Goal: Communication & Community: Share content

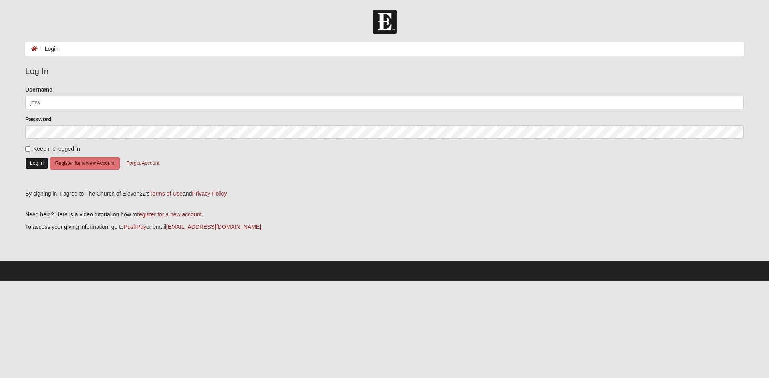
click at [36, 168] on button "Log In" at bounding box center [36, 164] width 23 height 12
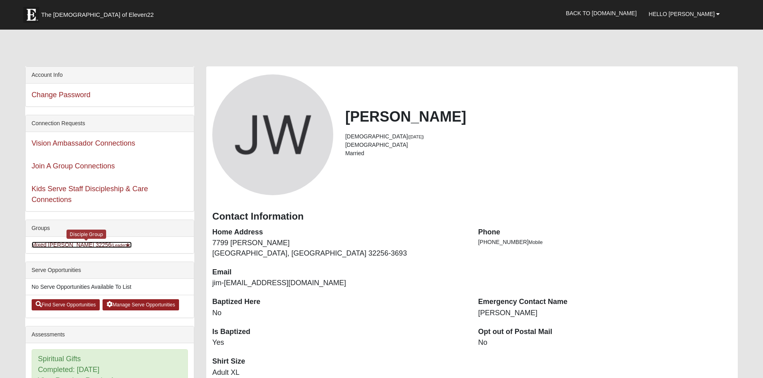
click at [108, 248] on link "Mixed Williams 32256 (Leader )" at bounding box center [82, 245] width 100 height 6
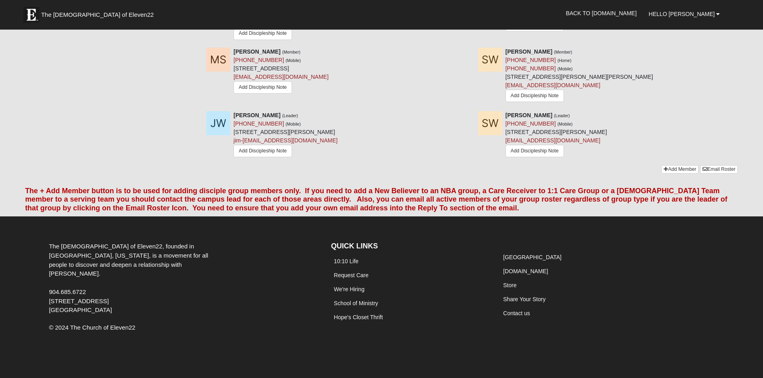
scroll to position [971, 0]
click at [714, 165] on link "Email Roster" at bounding box center [719, 169] width 38 height 8
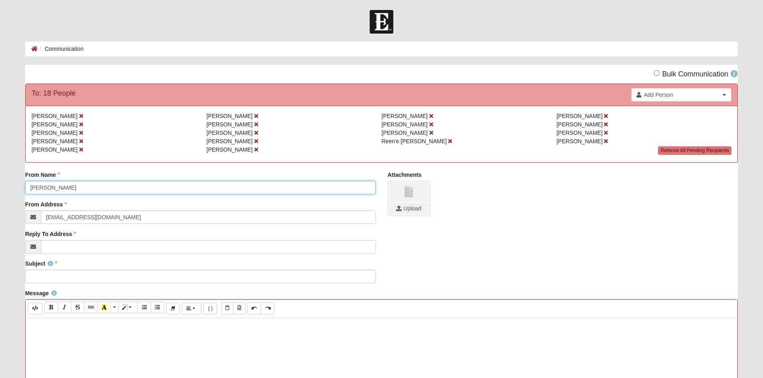
drag, startPoint x: 71, startPoint y: 207, endPoint x: -2, endPoint y: 201, distance: 73.1
click at [0, 201] on html "Hello Jimmy My Account Log Out Communication Communication Error" at bounding box center [381, 329] width 763 height 658
type input "Jimmy & Samantha Williams"
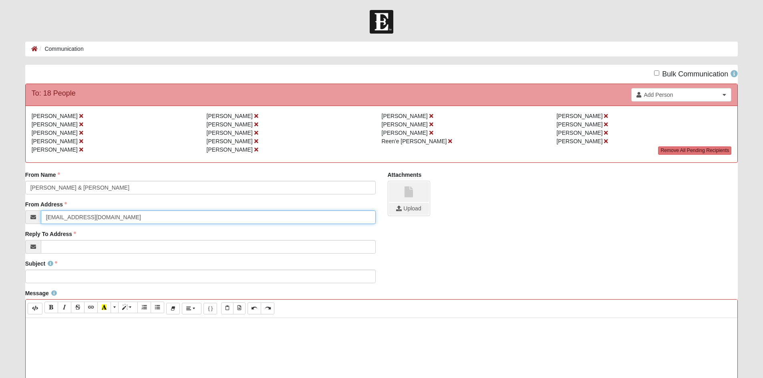
click at [95, 224] on input "info@coe22.com" at bounding box center [208, 218] width 335 height 14
type input "i"
type input "jim-sam@comcast.net"
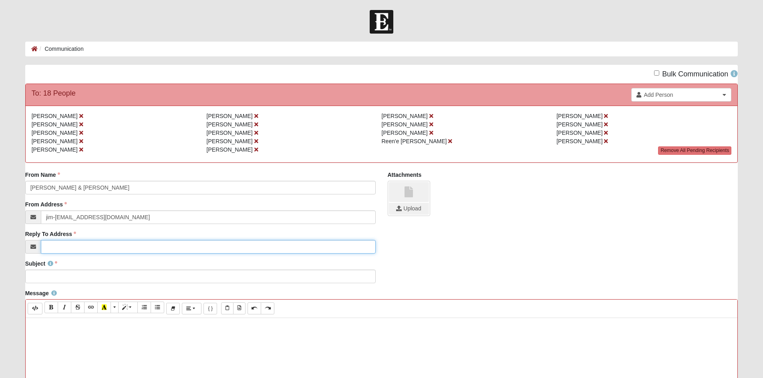
click at [73, 254] on input "Reply To Address" at bounding box center [208, 247] width 335 height 14
type input "jim-sam@comcast.net"
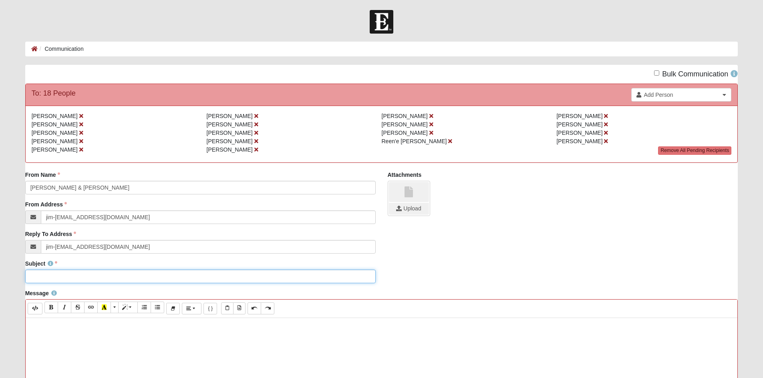
click at [74, 284] on input "Subject" at bounding box center [200, 277] width 350 height 14
paste input "Elijah: Fire Fall Down"
drag, startPoint x: 99, startPoint y: 299, endPoint x: -9, endPoint y: 295, distance: 107.8
click at [0, 295] on html "Hello Jimmy My Account Log Out Communication Communication Error" at bounding box center [381, 329] width 763 height 658
type input "Elijah: Fire Fall Down"
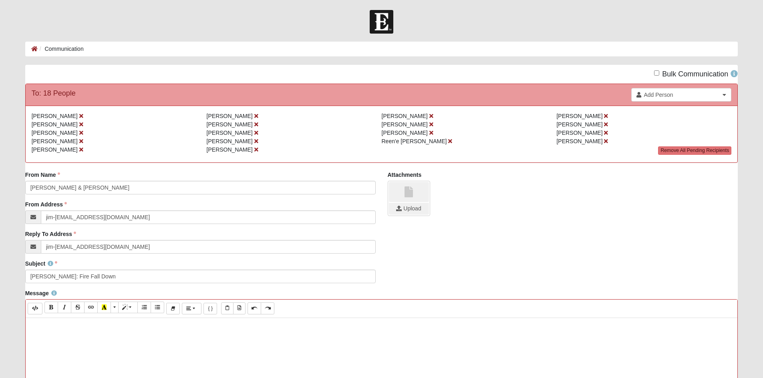
drag, startPoint x: 70, startPoint y: 300, endPoint x: 408, endPoint y: 308, distance: 337.7
click at [408, 290] on div "Subject Elijah: Fire Fall Down Subject is required." at bounding box center [381, 275] width 725 height 30
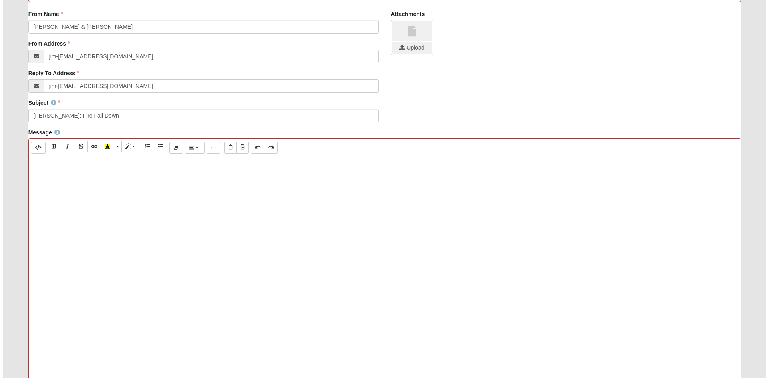
scroll to position [200, 0]
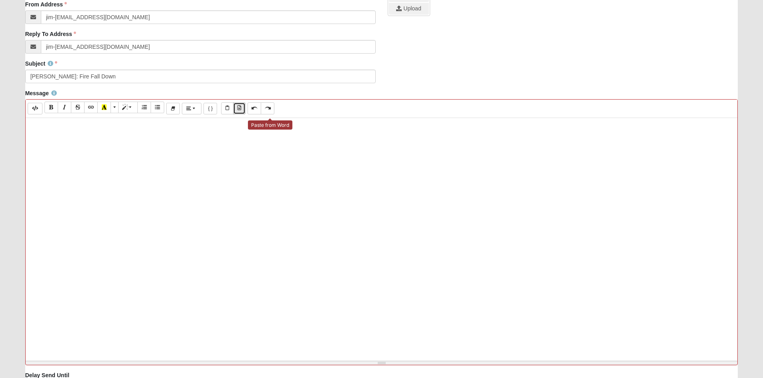
click at [241, 111] on icon "Paste from Word" at bounding box center [239, 108] width 4 height 5
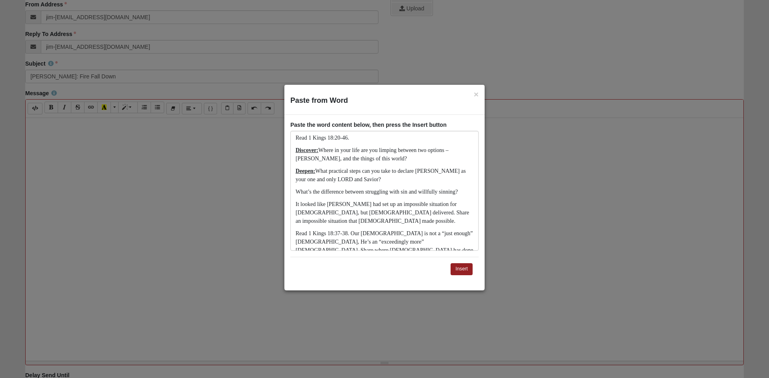
scroll to position [249, 0]
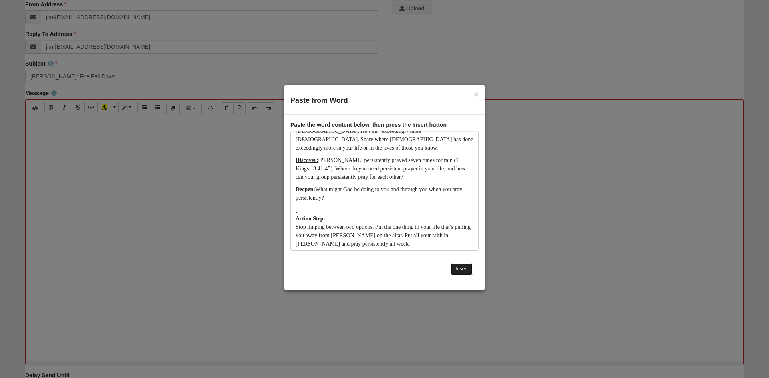
click at [463, 270] on button "Insert" at bounding box center [462, 269] width 22 height 12
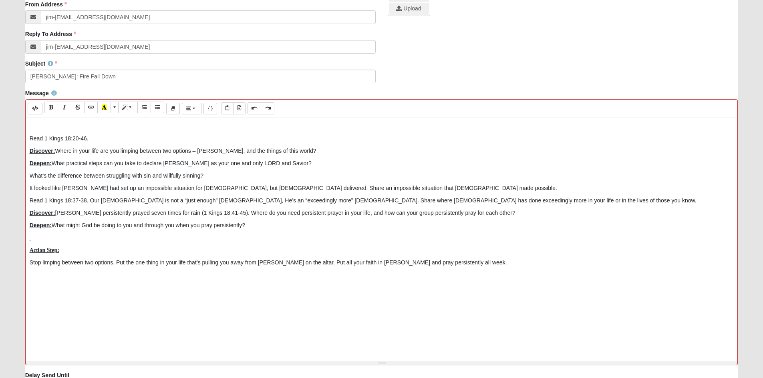
click at [49, 131] on p at bounding box center [382, 126] width 704 height 8
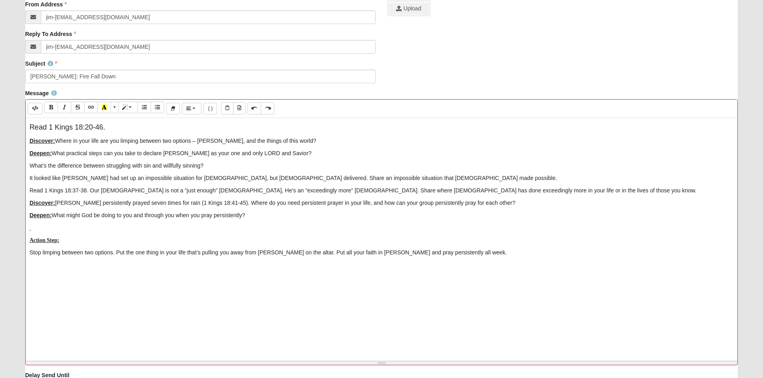
click at [44, 232] on p at bounding box center [382, 228] width 704 height 8
click at [257, 111] on icon "Undo (CTRL+Z)" at bounding box center [254, 108] width 5 height 6
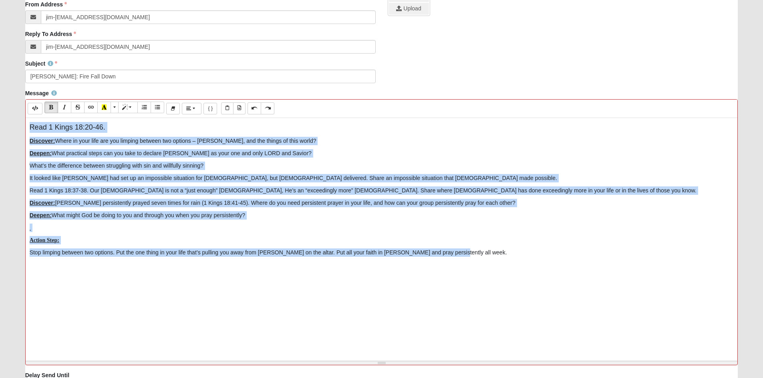
drag, startPoint x: 566, startPoint y: 310, endPoint x: -63, endPoint y: 139, distance: 651.8
click at [0, 139] on html "Hello Jimmy My Account Log Out Communication Communication Error" at bounding box center [381, 129] width 763 height 658
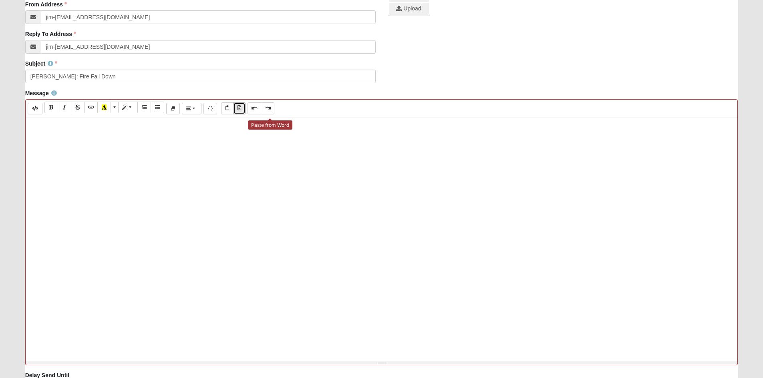
click at [241, 111] on icon "Paste from Word" at bounding box center [239, 108] width 4 height 5
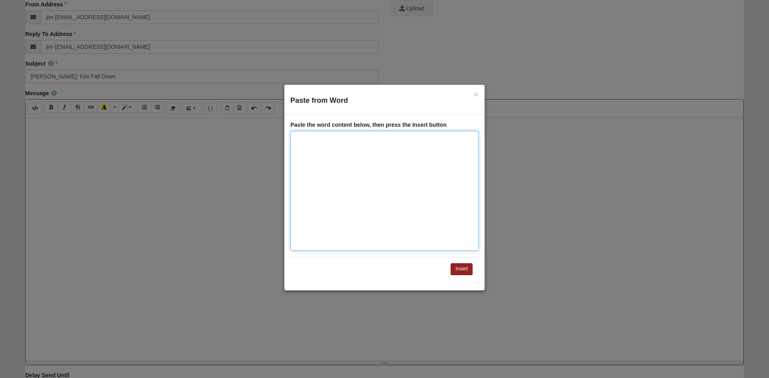
click at [295, 133] on div "Paste from Word" at bounding box center [384, 191] width 188 height 120
paste div "Paste from Word"
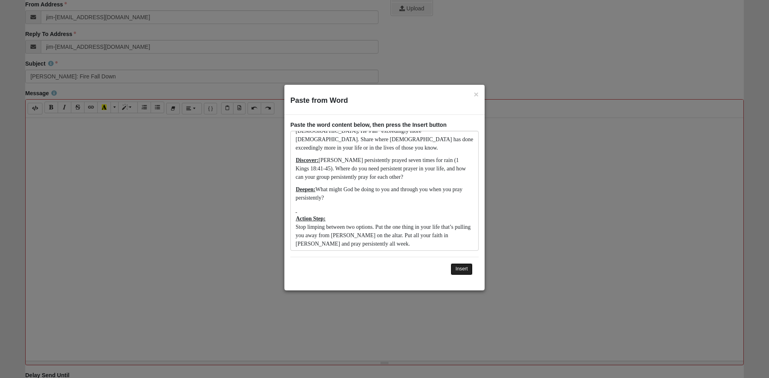
click at [460, 271] on button "Insert" at bounding box center [462, 269] width 22 height 12
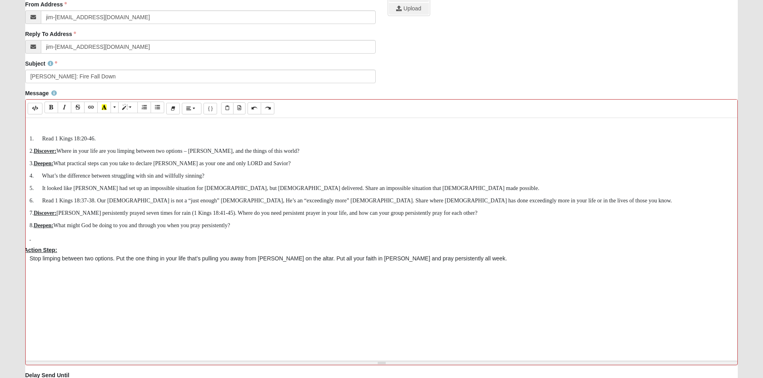
click at [38, 242] on p at bounding box center [382, 238] width 704 height 8
drag, startPoint x: 34, startPoint y: 315, endPoint x: 48, endPoint y: 315, distance: 14.0
click at [24, 253] on span "9." at bounding box center [22, 250] width 4 height 6
click at [58, 242] on p at bounding box center [382, 238] width 704 height 8
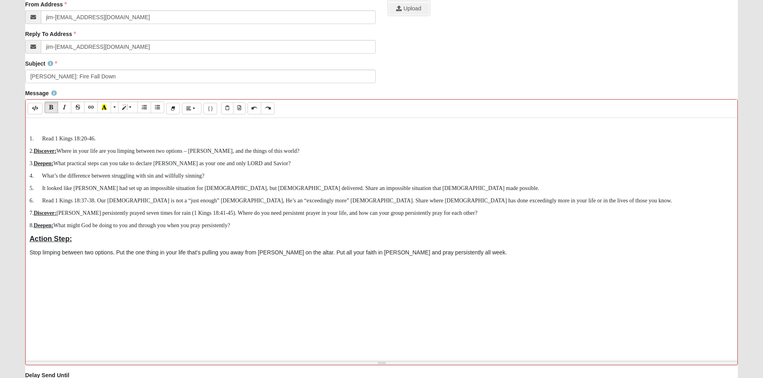
click at [65, 131] on p at bounding box center [382, 126] width 704 height 8
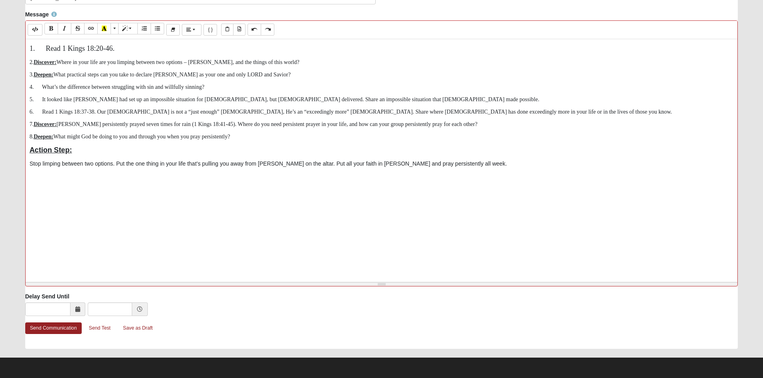
scroll to position [309, 0]
click at [54, 328] on link "Send Communication" at bounding box center [53, 329] width 56 height 12
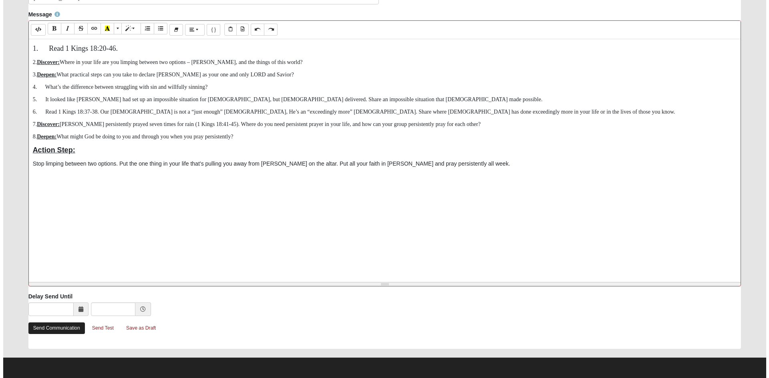
scroll to position [0, 0]
